Goal: Task Accomplishment & Management: Manage account settings

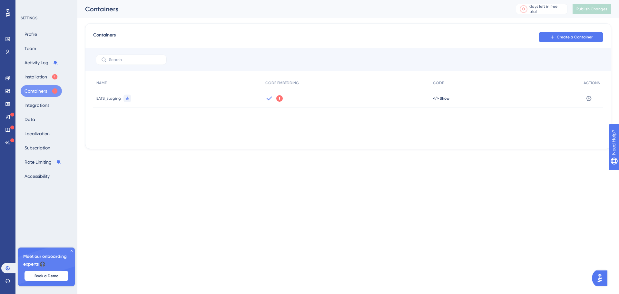
click at [272, 98] on icon at bounding box center [269, 98] width 8 height 8
click at [269, 98] on icon at bounding box center [268, 98] width 5 height 4
click at [281, 99] on icon at bounding box center [279, 98] width 6 height 6
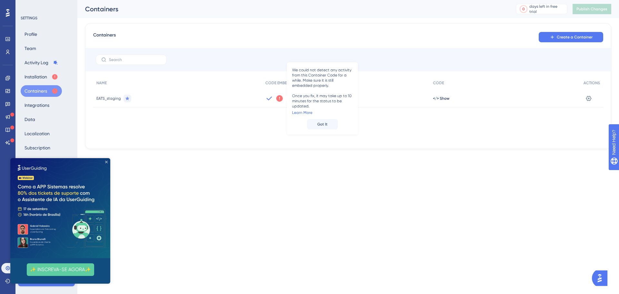
click at [105, 160] on icon "Close Preview" at bounding box center [106, 161] width 3 height 3
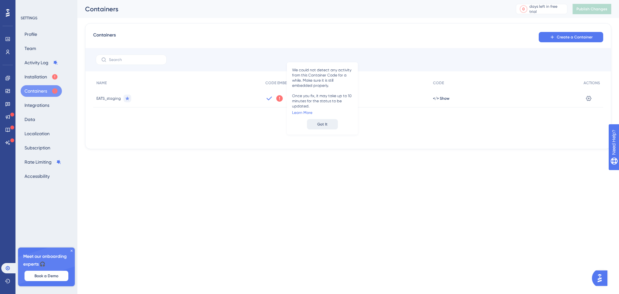
click at [330, 124] on button "Got It" at bounding box center [322, 124] width 31 height 10
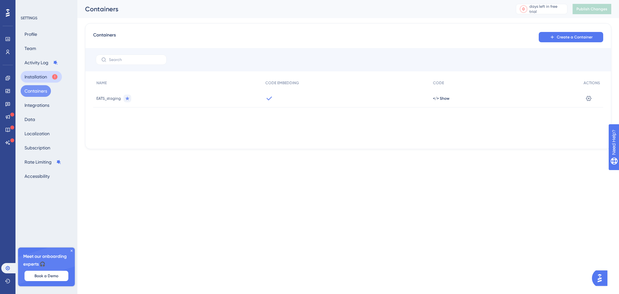
click at [34, 73] on button "Installation" at bounding box center [41, 77] width 41 height 12
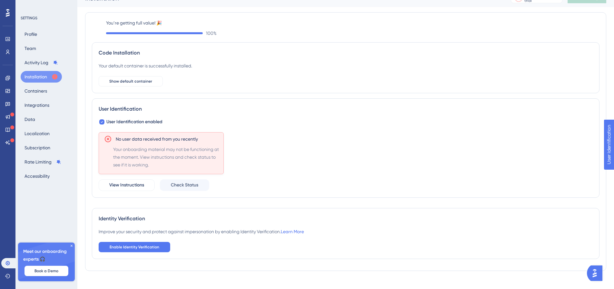
scroll to position [19, 0]
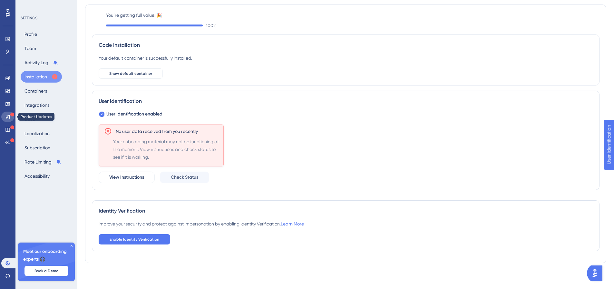
click at [6, 115] on icon at bounding box center [7, 116] width 5 height 5
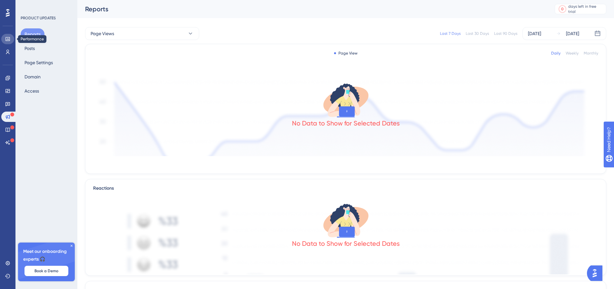
click at [10, 40] on icon at bounding box center [7, 39] width 4 height 4
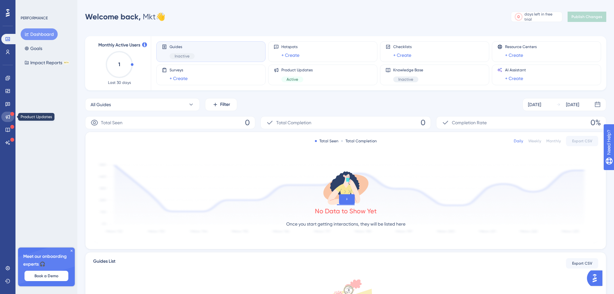
click at [10, 119] on link at bounding box center [7, 116] width 13 height 10
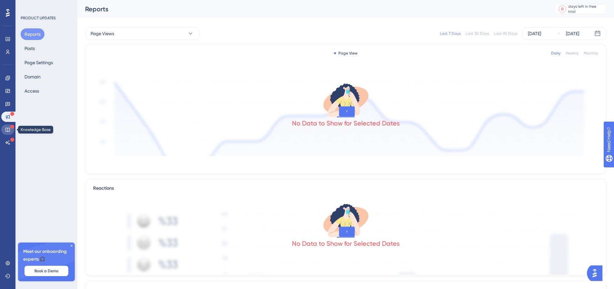
click at [6, 128] on icon at bounding box center [7, 130] width 4 height 4
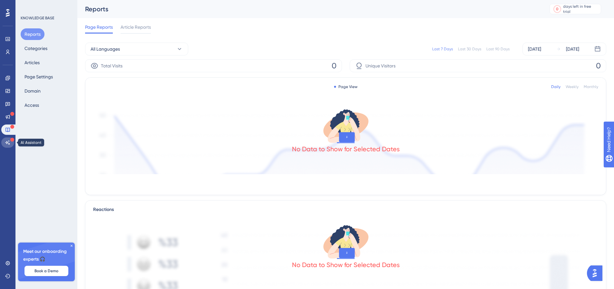
click at [9, 143] on icon at bounding box center [7, 142] width 5 height 5
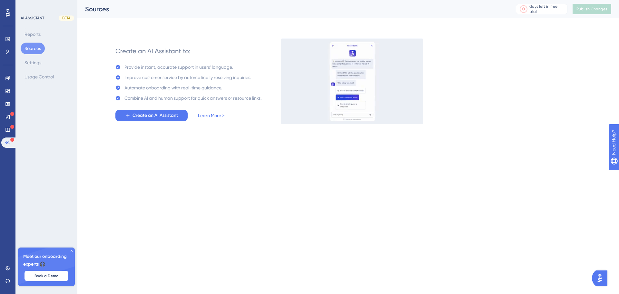
click at [72, 250] on icon at bounding box center [72, 250] width 4 height 4
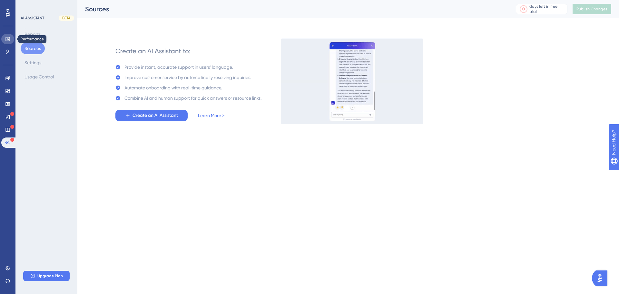
click at [6, 42] on link at bounding box center [7, 39] width 13 height 10
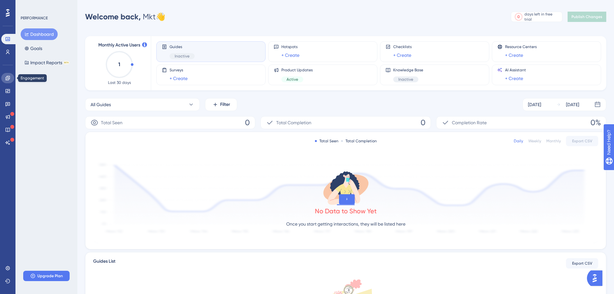
click at [9, 75] on link at bounding box center [7, 78] width 13 height 10
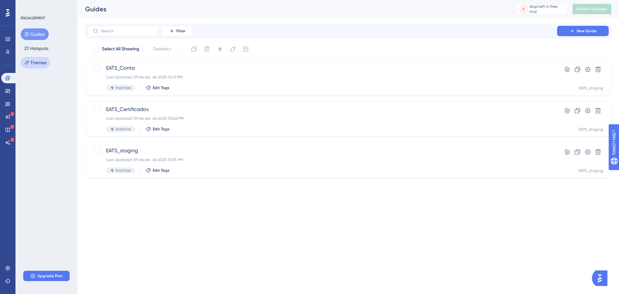
click at [45, 66] on button "Themes" at bounding box center [36, 63] width 30 height 12
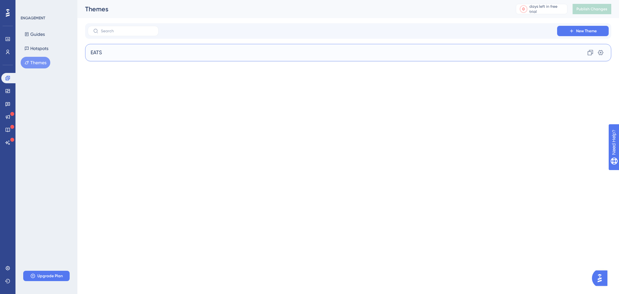
click at [487, 55] on div "EATS Clone Settings" at bounding box center [348, 52] width 526 height 17
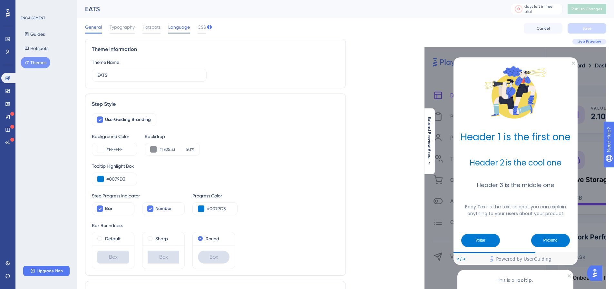
click at [179, 25] on span "Language" at bounding box center [179, 27] width 22 height 8
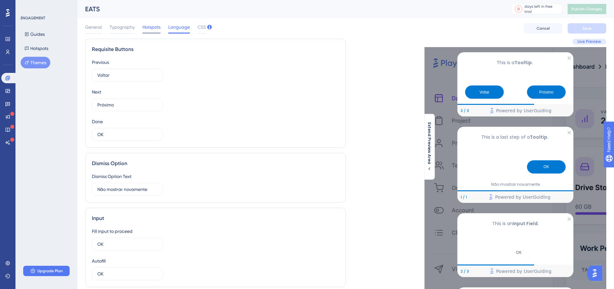
click at [158, 26] on span "Hotspots" at bounding box center [151, 27] width 18 height 8
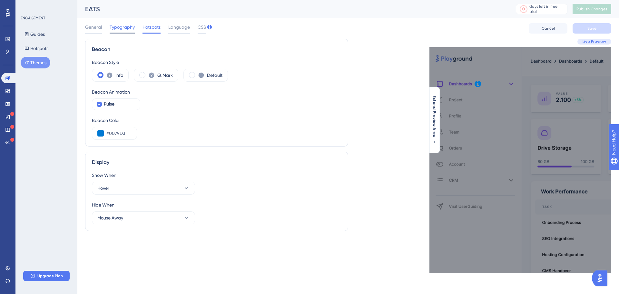
click at [125, 30] on span "Typography" at bounding box center [122, 27] width 25 height 8
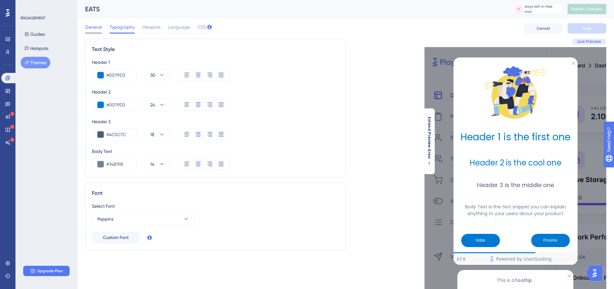
click at [97, 26] on span "General" at bounding box center [93, 27] width 17 height 8
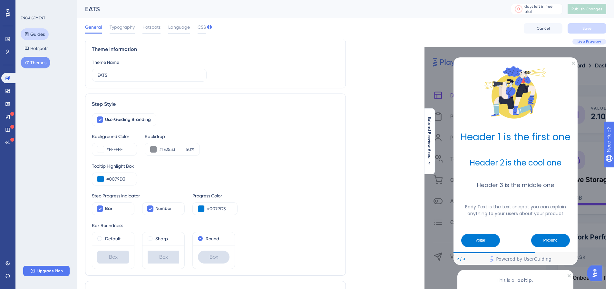
click at [40, 34] on button "Guides" at bounding box center [35, 34] width 28 height 12
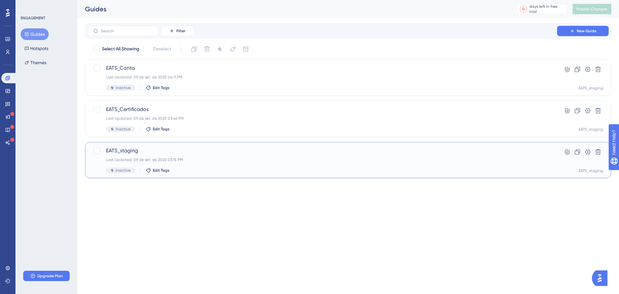
click at [92, 149] on div "EATS_staging Last Updated: 09 de set. de 2025 03:15 PM Inactive Edit Tags Hyper…" at bounding box center [348, 160] width 526 height 36
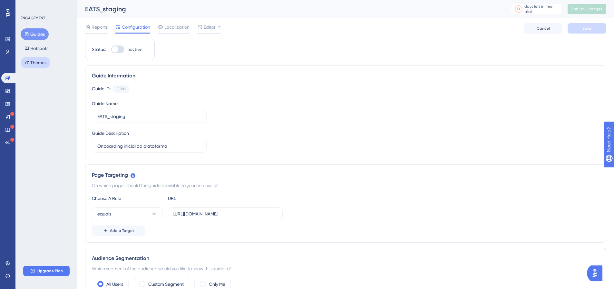
click at [43, 63] on button "Themes" at bounding box center [36, 63] width 30 height 12
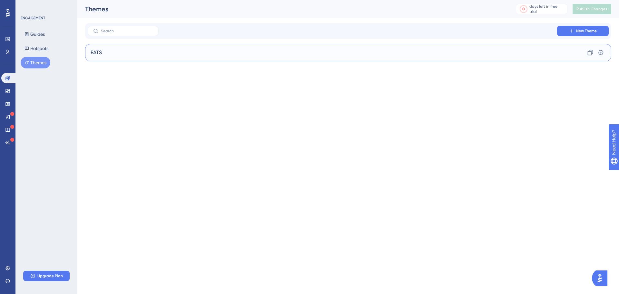
click at [127, 55] on div "EATS Clone Settings" at bounding box center [348, 52] width 526 height 17
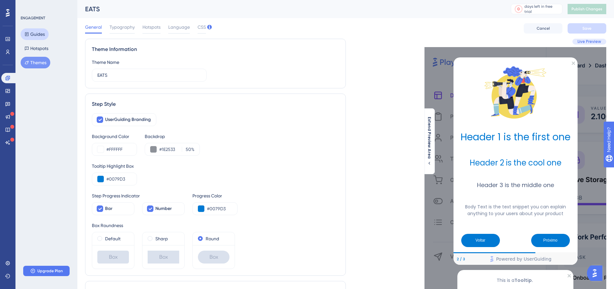
click at [41, 35] on button "Guides" at bounding box center [35, 34] width 28 height 12
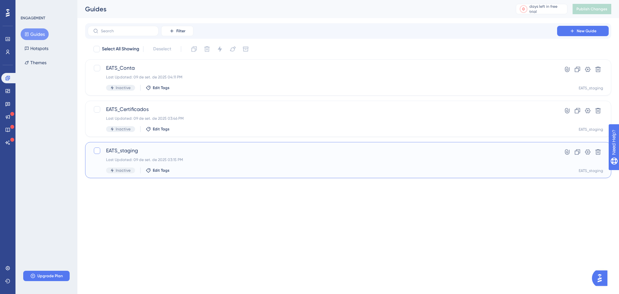
click at [97, 149] on div at bounding box center [97, 150] width 6 height 6
checkbox input "true"
click at [588, 151] on icon at bounding box center [587, 152] width 6 height 6
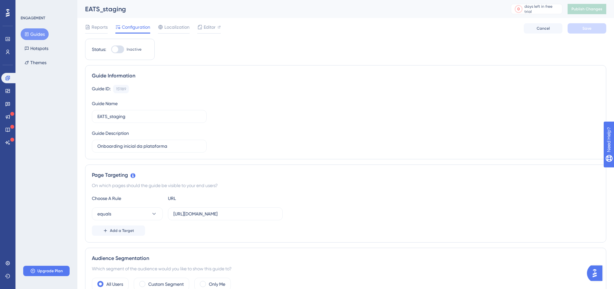
click at [119, 49] on div at bounding box center [117, 49] width 13 height 8
click at [111, 49] on input "Inactive" at bounding box center [111, 49] width 0 height 0
checkbox input "true"
click at [573, 26] on button "Save" at bounding box center [586, 28] width 39 height 10
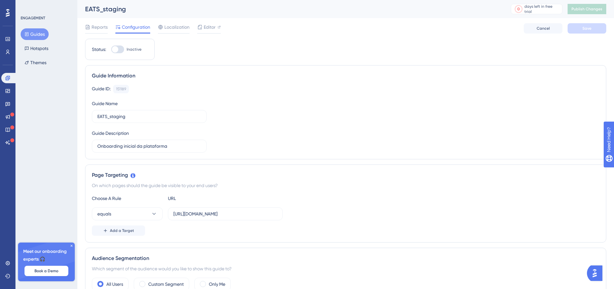
click at [121, 49] on div at bounding box center [117, 49] width 13 height 8
click at [111, 49] on input "Inactive" at bounding box center [111, 49] width 0 height 0
checkbox input "true"
click at [588, 29] on span "Save" at bounding box center [586, 28] width 9 height 5
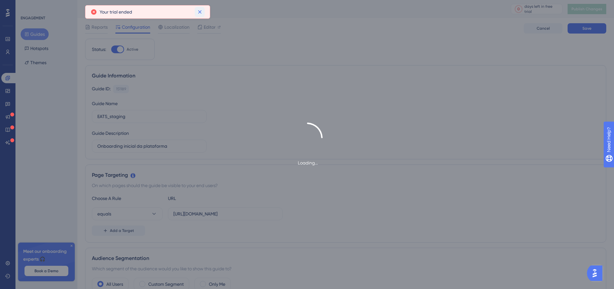
click at [201, 11] on icon at bounding box center [200, 12] width 6 height 6
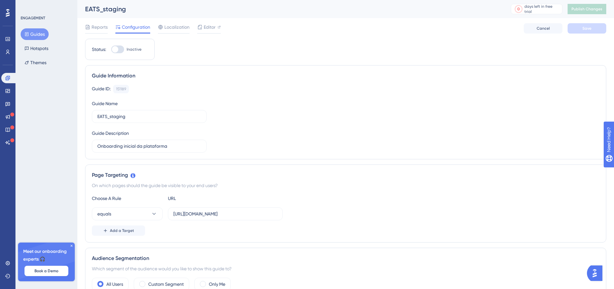
click at [63, 151] on div "ENGAGEMENT Guides Hotspots Themes Meet our onboarding experts 🎧 Book a Demo Upg…" at bounding box center [46, 144] width 62 height 289
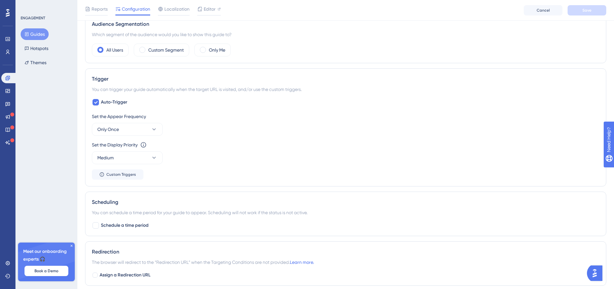
scroll to position [322, 0]
